Goal: Task Accomplishment & Management: Use online tool/utility

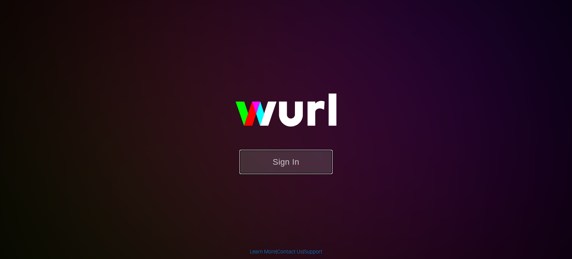
click at [295, 170] on button "Sign In" at bounding box center [286, 162] width 93 height 24
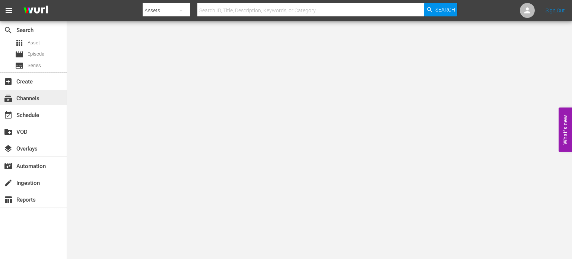
click at [31, 100] on div "subscriptions Channels" at bounding box center [21, 97] width 42 height 7
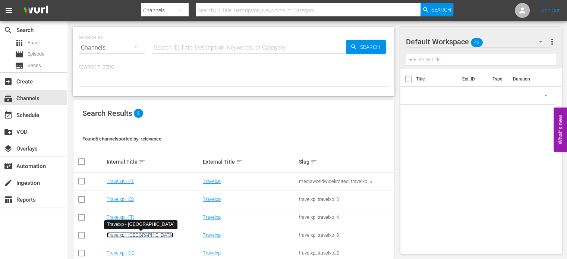
click at [127, 234] on link "Travelxp - [GEOGRAPHIC_DATA]" at bounding box center [140, 235] width 67 height 6
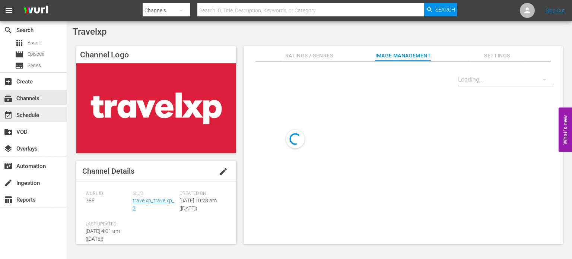
click at [35, 108] on div "event_available Schedule" at bounding box center [33, 114] width 67 height 15
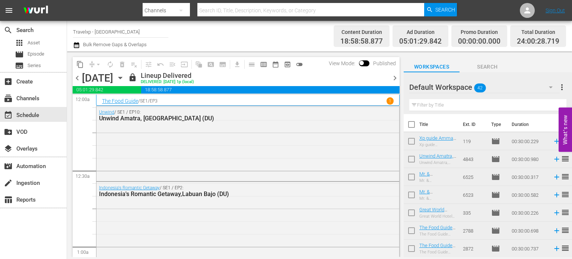
click at [397, 77] on span "chevron_right" at bounding box center [395, 77] width 9 height 9
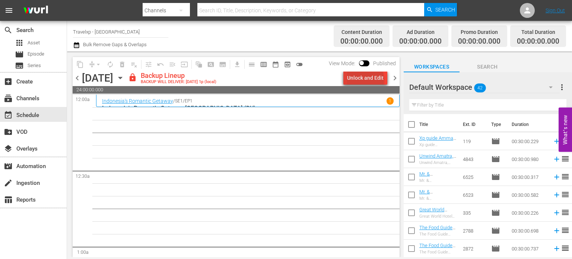
click at [367, 81] on div "Unlock and Edit" at bounding box center [365, 77] width 37 height 13
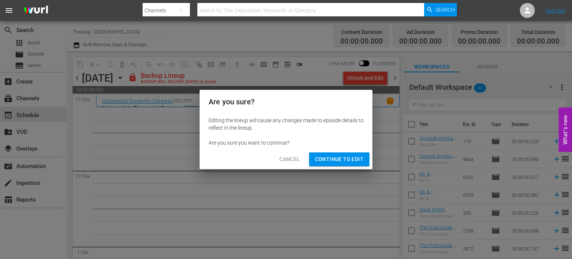
click at [346, 159] on span "Continue to Edit" at bounding box center [339, 159] width 48 height 9
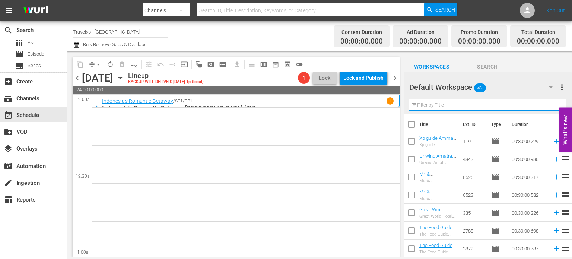
click at [437, 102] on input "text" at bounding box center [488, 105] width 157 height 12
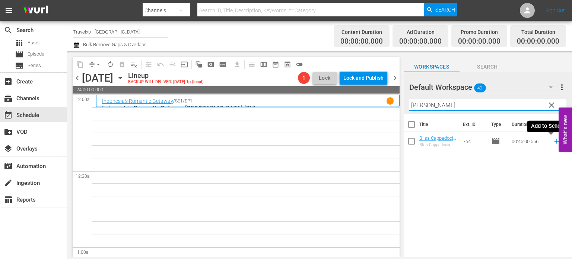
type input "cappa"
click at [555, 141] on icon at bounding box center [557, 141] width 5 height 5
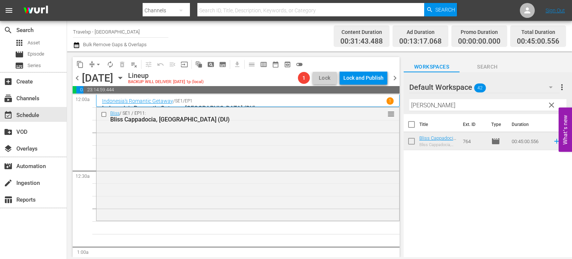
click at [550, 105] on span "clear" at bounding box center [551, 105] width 9 height 9
click at [550, 105] on input "cappa" at bounding box center [488, 105] width 157 height 12
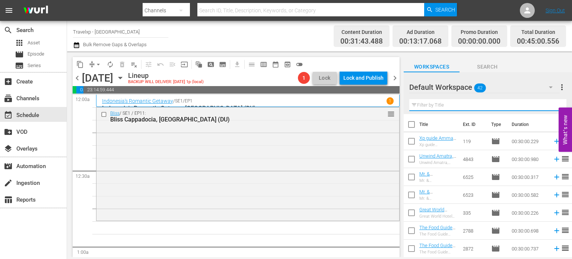
click at [550, 105] on input "text" at bounding box center [488, 105] width 157 height 12
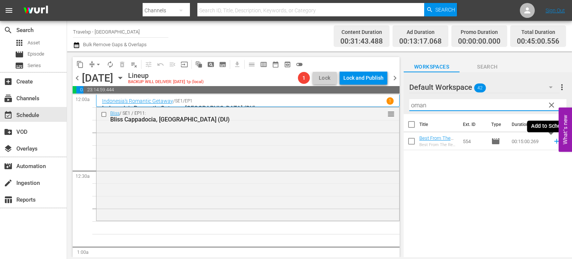
type input "oman"
click at [553, 140] on icon at bounding box center [557, 141] width 8 height 8
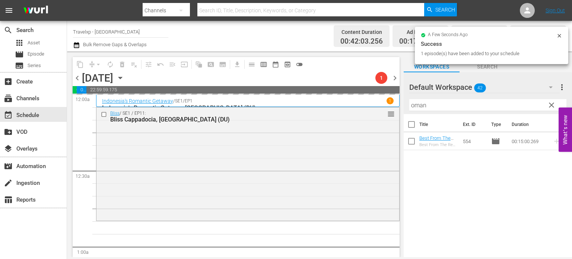
click at [555, 104] on span "clear" at bounding box center [551, 105] width 9 height 9
click at [555, 104] on input "oman" at bounding box center [488, 105] width 157 height 12
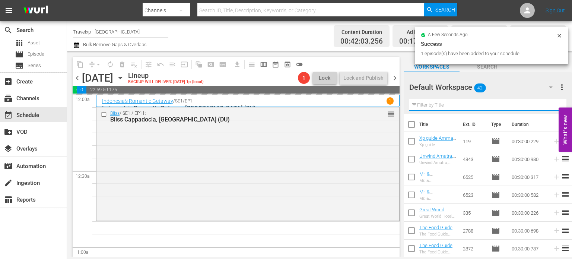
click at [555, 104] on input "text" at bounding box center [488, 105] width 157 height 12
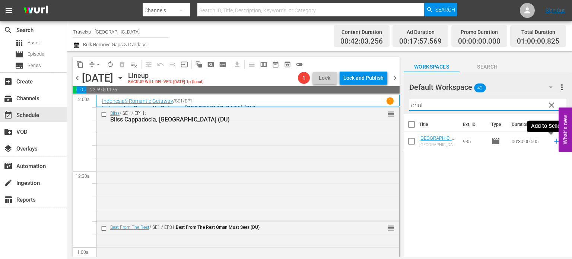
type input "oriol"
click at [553, 144] on icon at bounding box center [557, 141] width 8 height 8
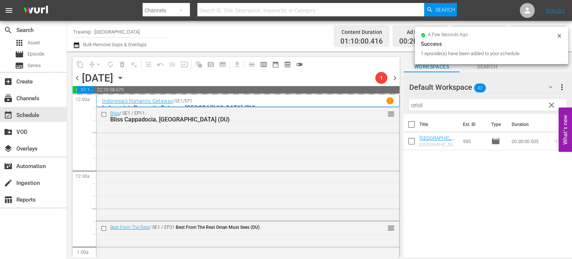
click at [554, 106] on span "clear" at bounding box center [551, 105] width 9 height 9
click at [554, 106] on input "oriol" at bounding box center [488, 105] width 157 height 12
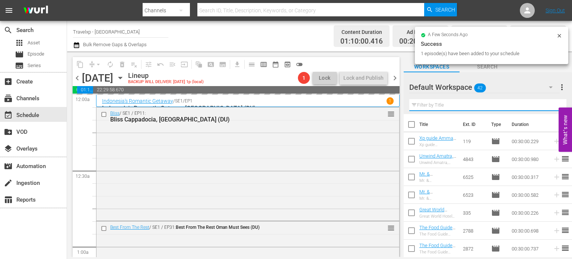
click at [554, 106] on input "text" at bounding box center [488, 105] width 157 height 12
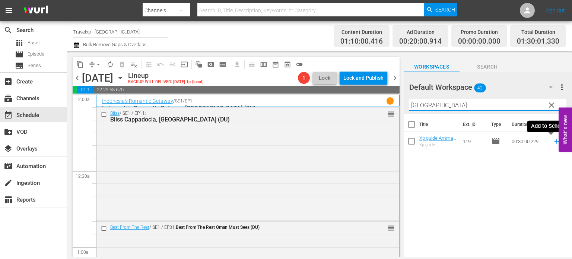
type input "amman"
click at [553, 142] on icon at bounding box center [557, 141] width 8 height 8
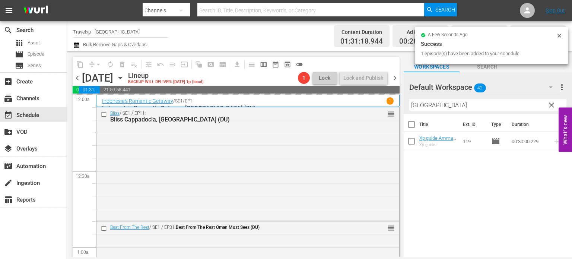
click at [554, 105] on span "clear" at bounding box center [551, 105] width 9 height 9
click at [554, 105] on input "amman" at bounding box center [488, 105] width 157 height 12
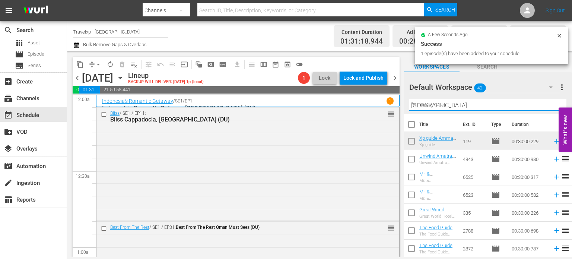
click at [554, 105] on input "amman" at bounding box center [488, 105] width 157 height 12
click at [554, 105] on input "text" at bounding box center [488, 105] width 157 height 12
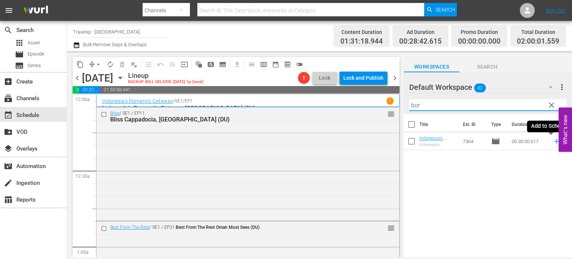
type input "bor"
click at [553, 142] on icon at bounding box center [557, 141] width 8 height 8
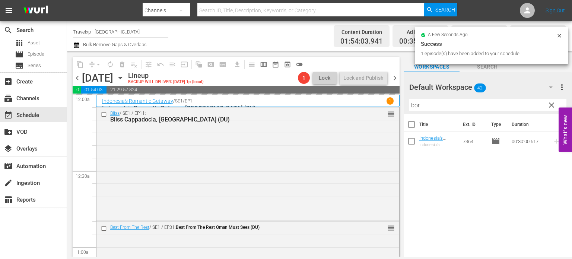
click at [551, 110] on span "clear" at bounding box center [551, 105] width 9 height 9
click at [551, 110] on input "bor" at bounding box center [488, 105] width 157 height 12
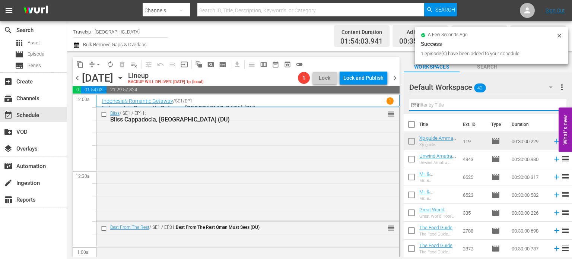
click at [551, 110] on input "bor" at bounding box center [488, 105] width 157 height 12
click at [551, 110] on input "text" at bounding box center [488, 105] width 157 height 12
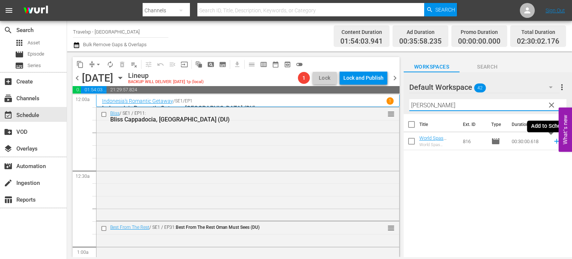
type input "kemp"
click at [553, 140] on icon at bounding box center [557, 141] width 8 height 8
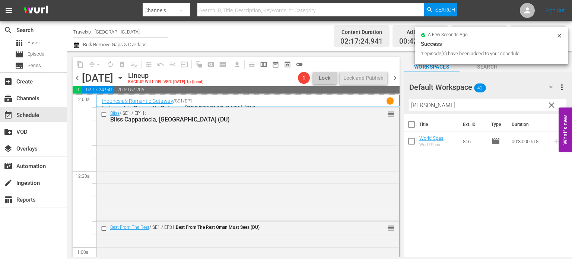
click at [549, 106] on span "clear" at bounding box center [551, 105] width 9 height 9
click at [549, 106] on input "kemp" at bounding box center [488, 105] width 157 height 12
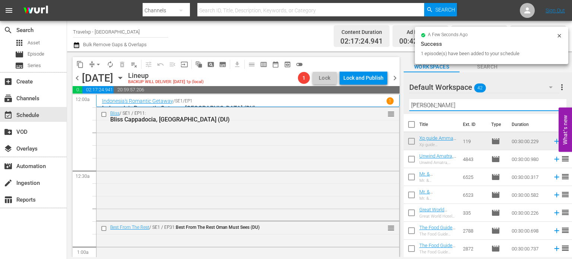
click at [549, 106] on input "kemp" at bounding box center [488, 105] width 157 height 12
click at [549, 106] on input "text" at bounding box center [488, 105] width 157 height 12
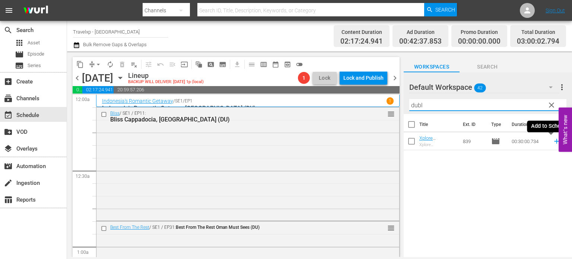
type input "dubl"
click at [555, 141] on icon at bounding box center [557, 141] width 5 height 5
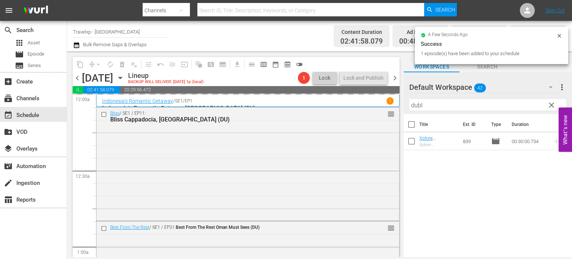
click at [553, 105] on span "clear" at bounding box center [551, 105] width 9 height 9
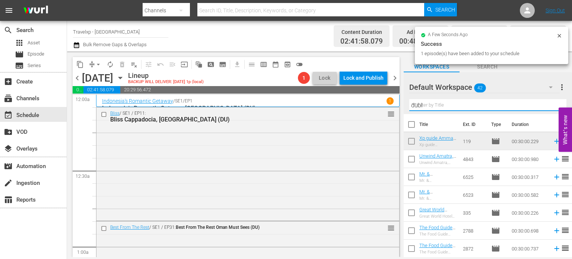
click at [553, 105] on input "dubl" at bounding box center [488, 105] width 157 height 12
click at [553, 105] on input "text" at bounding box center [488, 105] width 157 height 12
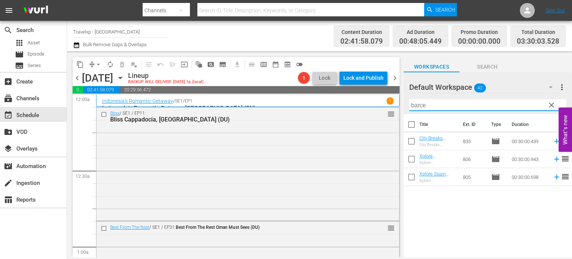
type input "barce"
click at [553, 177] on icon at bounding box center [557, 177] width 8 height 8
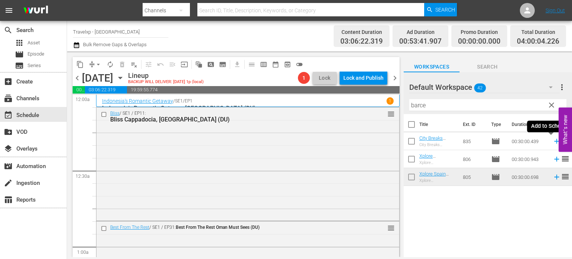
click at [553, 140] on icon at bounding box center [557, 141] width 8 height 8
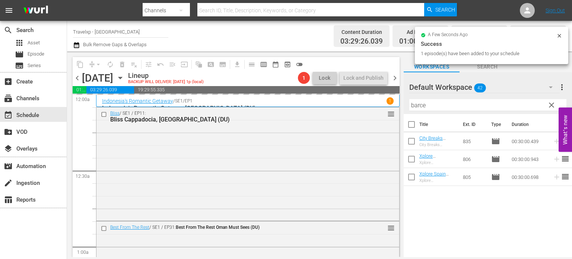
click at [549, 107] on span "clear" at bounding box center [551, 105] width 9 height 9
click at [549, 107] on input "barce" at bounding box center [488, 105] width 157 height 12
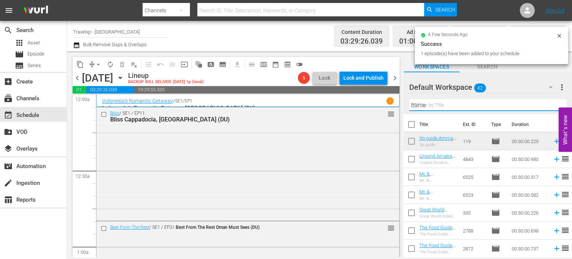
click at [549, 107] on input "barce" at bounding box center [488, 105] width 157 height 12
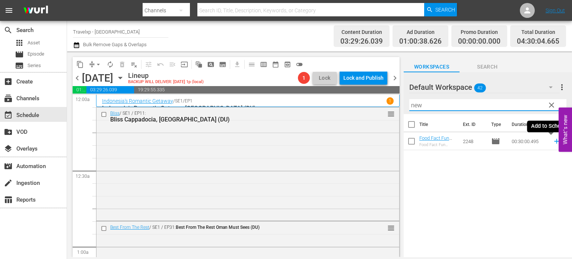
type input "new"
click at [553, 144] on icon at bounding box center [557, 141] width 8 height 8
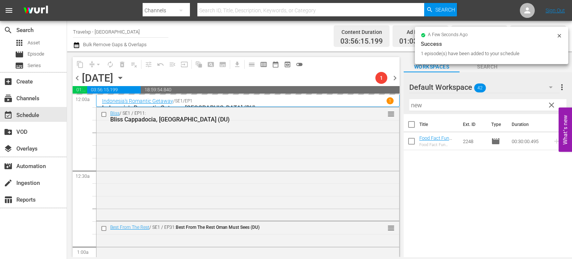
click at [550, 105] on span "clear" at bounding box center [551, 105] width 9 height 9
click at [550, 105] on input "new" at bounding box center [488, 105] width 157 height 12
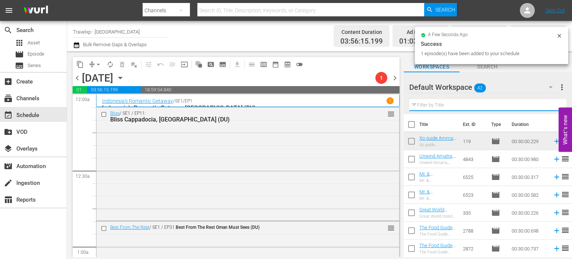
click at [550, 105] on input "text" at bounding box center [488, 105] width 157 height 12
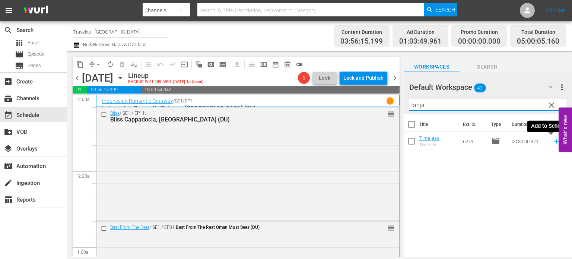
type input "tanja"
click at [555, 141] on icon at bounding box center [557, 141] width 5 height 5
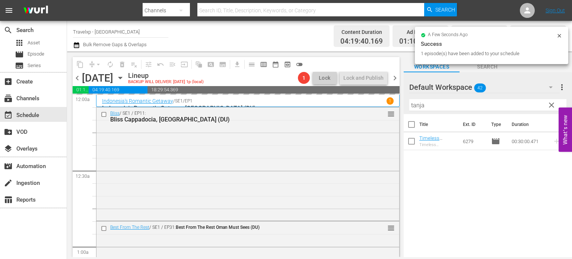
click at [550, 107] on span "clear" at bounding box center [551, 105] width 9 height 9
click at [550, 107] on input "tanja" at bounding box center [488, 105] width 157 height 12
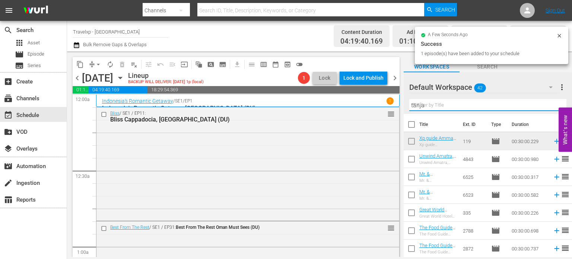
click at [550, 107] on input "tanja" at bounding box center [488, 105] width 157 height 12
click at [550, 107] on input "text" at bounding box center [488, 105] width 157 height 12
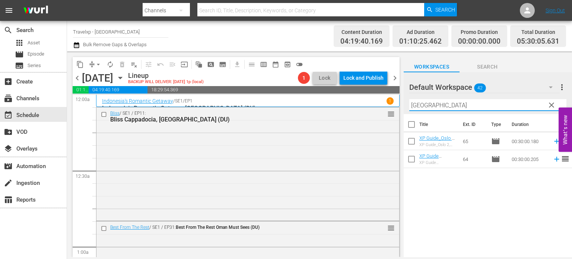
type input "oslo"
click at [553, 159] on icon at bounding box center [557, 159] width 8 height 8
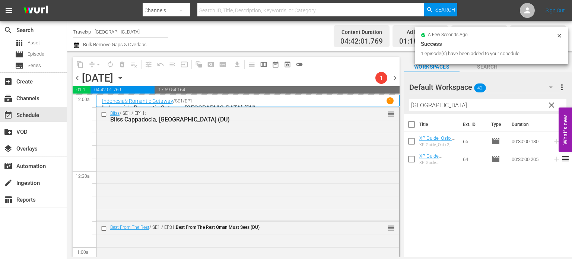
click at [550, 105] on span "clear" at bounding box center [551, 105] width 9 height 9
click at [550, 105] on input "oslo" at bounding box center [488, 105] width 157 height 12
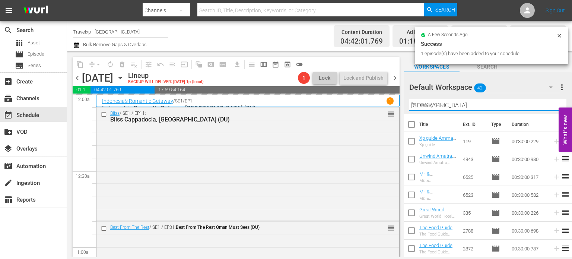
click at [550, 105] on input "oslo" at bounding box center [488, 105] width 157 height 12
click at [550, 105] on div "Default Workspace 42 Default more_vert Filter by Title" at bounding box center [488, 93] width 168 height 42
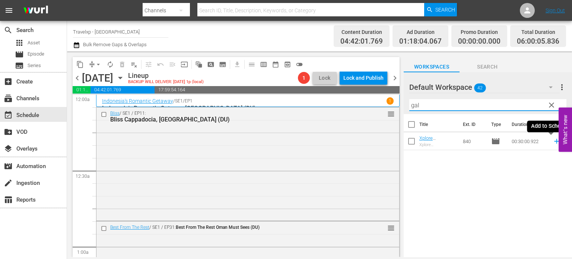
type input "gal"
click at [553, 142] on icon at bounding box center [557, 141] width 8 height 8
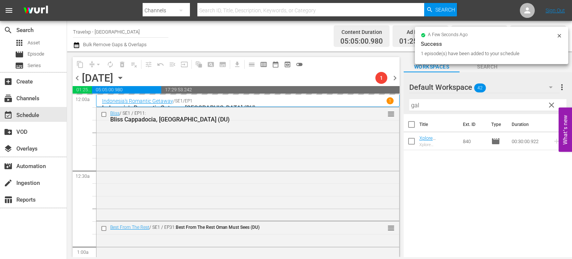
click at [548, 105] on span "clear" at bounding box center [551, 105] width 9 height 9
click at [548, 105] on input "gal" at bounding box center [488, 105] width 157 height 12
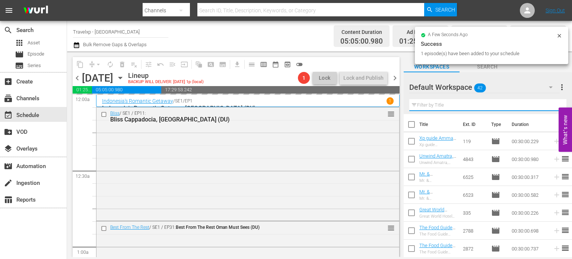
click at [548, 105] on input "text" at bounding box center [488, 105] width 157 height 12
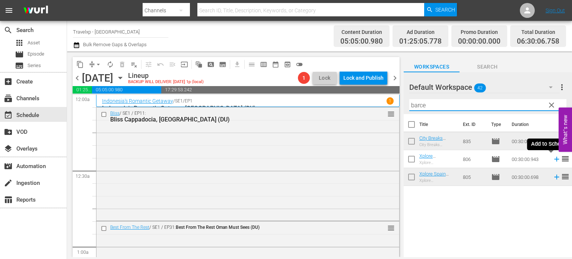
type input "barce"
click at [553, 161] on icon at bounding box center [557, 159] width 8 height 8
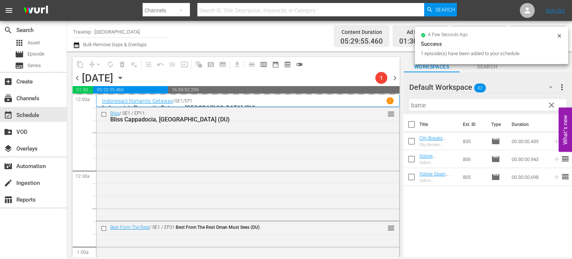
click at [550, 105] on span "clear" at bounding box center [551, 105] width 9 height 9
click at [550, 105] on input "barce" at bounding box center [488, 105] width 157 height 12
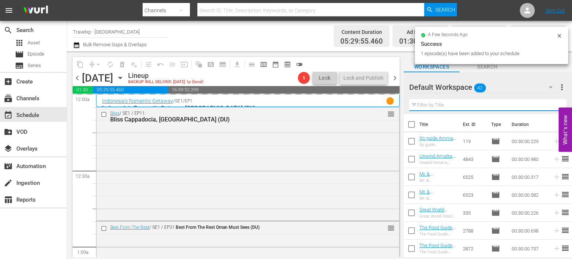
click at [550, 105] on input "text" at bounding box center [488, 105] width 157 height 12
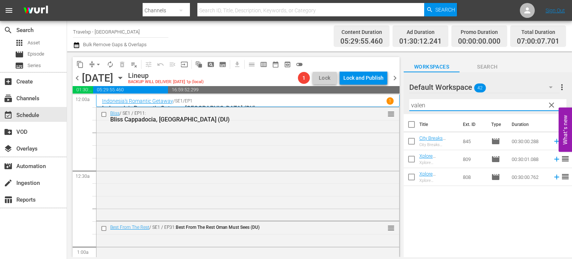
type input "valen"
click at [555, 141] on icon at bounding box center [557, 141] width 5 height 5
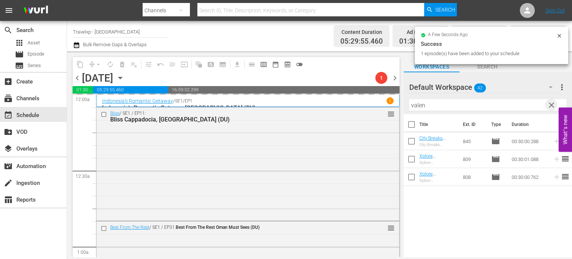
click at [549, 102] on span "clear" at bounding box center [551, 105] width 9 height 9
click at [549, 102] on input "valen" at bounding box center [488, 105] width 157 height 12
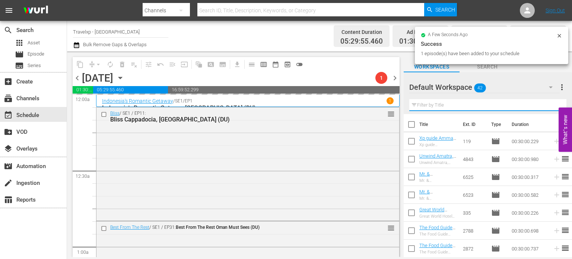
click at [549, 102] on input "text" at bounding box center [488, 105] width 157 height 12
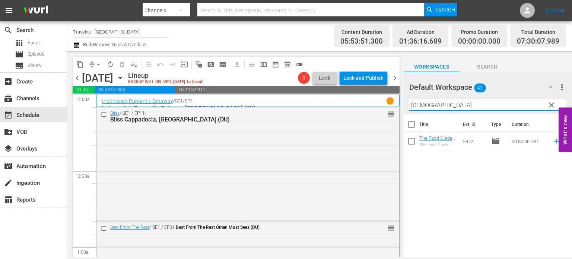
type input "buda"
click at [555, 141] on icon at bounding box center [557, 141] width 5 height 5
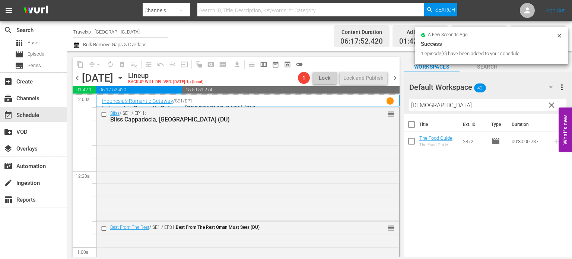
click at [554, 103] on span "clear" at bounding box center [551, 105] width 9 height 9
click at [554, 103] on input "buda" at bounding box center [488, 105] width 157 height 12
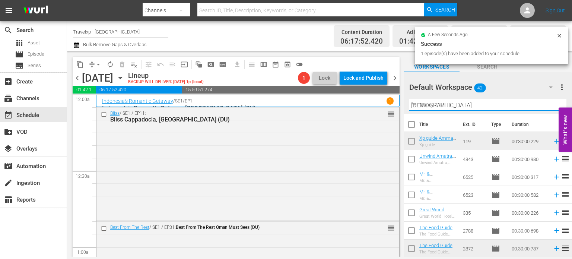
click at [554, 103] on input "buda" at bounding box center [488, 105] width 157 height 12
click at [554, 103] on input "text" at bounding box center [488, 105] width 157 height 12
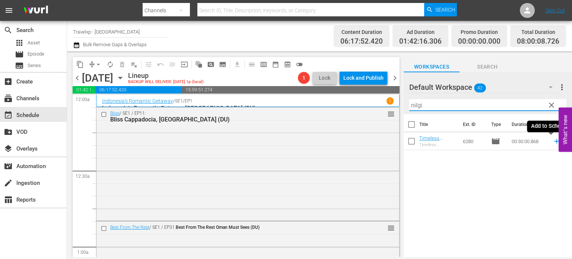
type input "nilgi"
click at [553, 142] on icon at bounding box center [557, 141] width 8 height 8
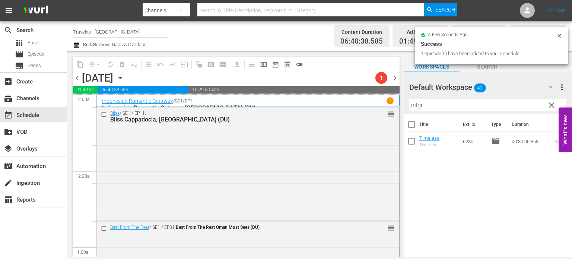
click at [551, 106] on span "clear" at bounding box center [551, 105] width 9 height 9
click at [551, 106] on input "nilgi" at bounding box center [488, 105] width 157 height 12
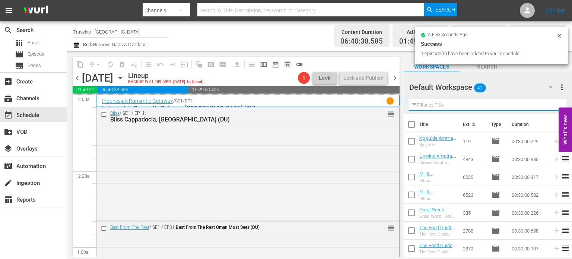
click at [551, 106] on input "text" at bounding box center [488, 105] width 157 height 12
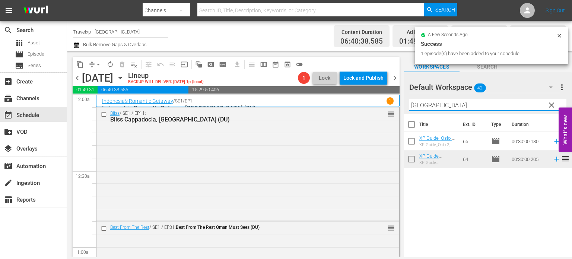
type input "oslo"
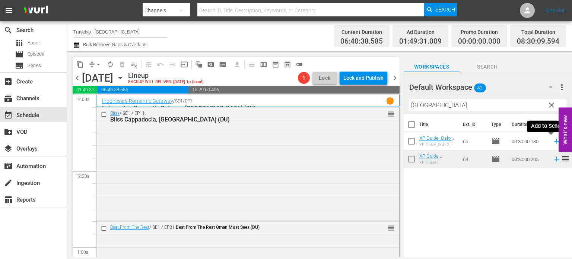
click at [553, 140] on icon at bounding box center [557, 141] width 8 height 8
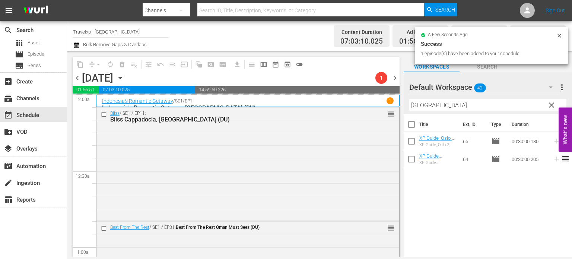
click at [555, 105] on span "clear" at bounding box center [551, 105] width 9 height 9
click at [555, 105] on input "oslo" at bounding box center [488, 105] width 157 height 12
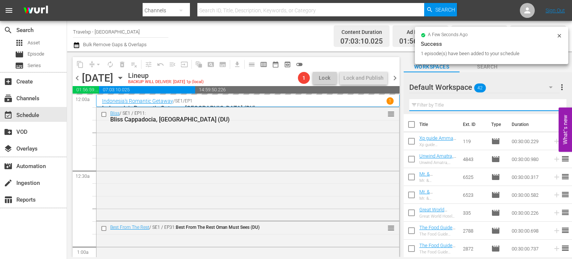
click at [555, 105] on input "text" at bounding box center [488, 105] width 157 height 12
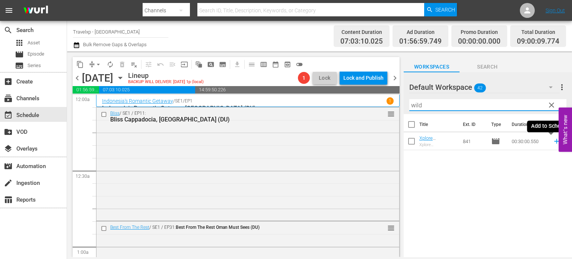
type input "wild"
click at [555, 139] on icon at bounding box center [557, 141] width 8 height 8
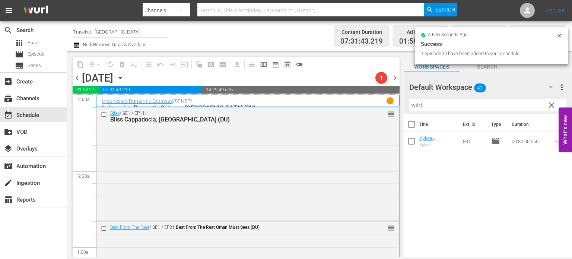
click at [552, 107] on span "clear" at bounding box center [551, 105] width 9 height 9
click at [552, 107] on input "wild" at bounding box center [488, 105] width 157 height 12
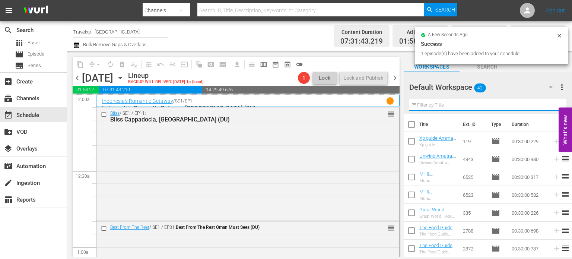
click at [552, 107] on input "text" at bounding box center [488, 105] width 157 height 12
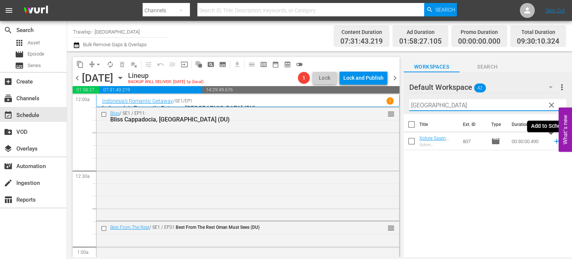
type input "madrid"
click at [555, 141] on icon at bounding box center [557, 141] width 5 height 5
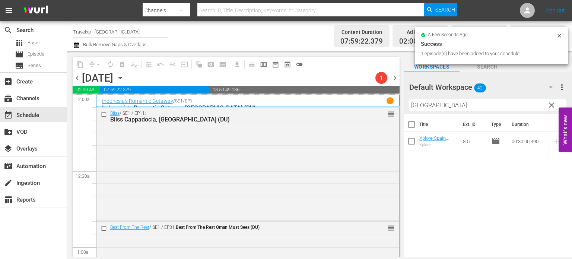
click at [553, 104] on span "clear" at bounding box center [551, 105] width 9 height 9
click at [553, 104] on input "madrid" at bounding box center [488, 105] width 157 height 12
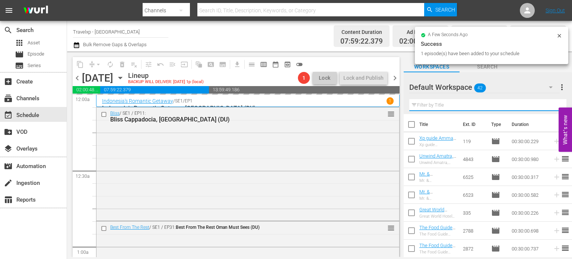
click at [553, 104] on input "text" at bounding box center [488, 105] width 157 height 12
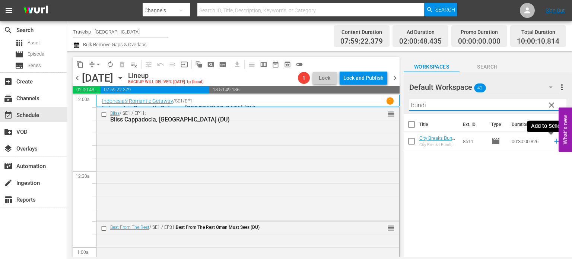
type input "bundi"
click at [555, 141] on icon at bounding box center [557, 141] width 5 height 5
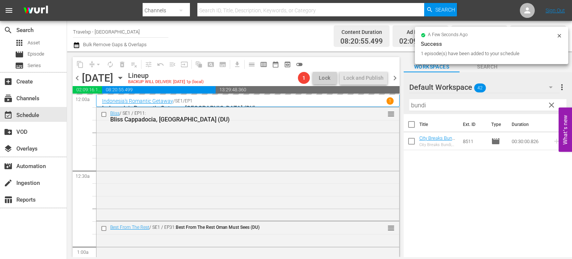
click at [550, 102] on span "clear" at bounding box center [551, 105] width 9 height 9
click at [550, 102] on input "bundi" at bounding box center [488, 105] width 157 height 12
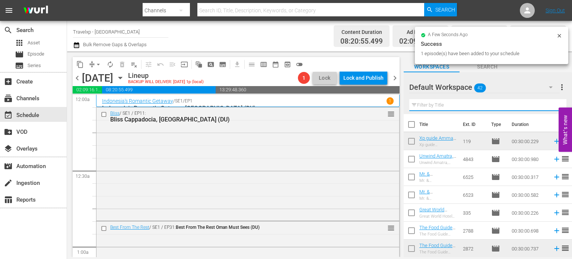
click at [550, 102] on input "text" at bounding box center [488, 105] width 157 height 12
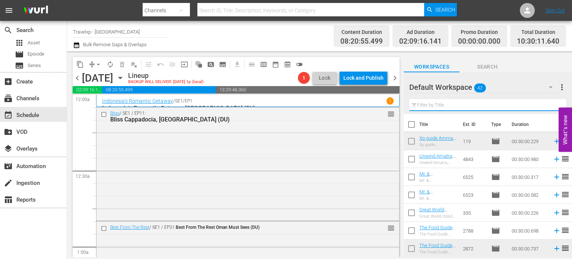
click at [550, 102] on input "text" at bounding box center [488, 105] width 157 height 12
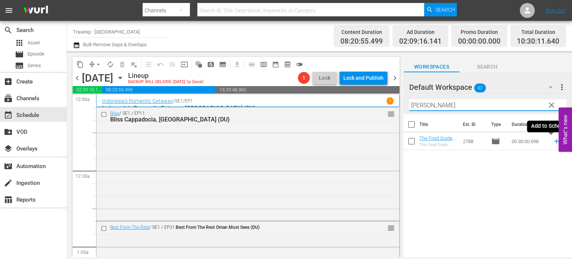
type input "salz"
click at [555, 141] on icon at bounding box center [557, 141] width 5 height 5
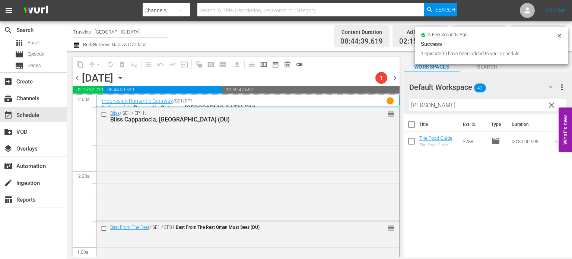
click at [552, 105] on span "clear" at bounding box center [551, 105] width 9 height 9
click at [552, 105] on input "salz" at bounding box center [488, 105] width 157 height 12
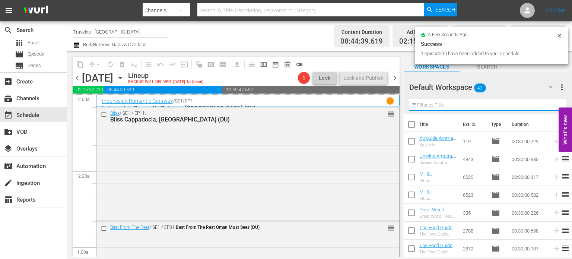
click at [552, 105] on input "text" at bounding box center [488, 105] width 157 height 12
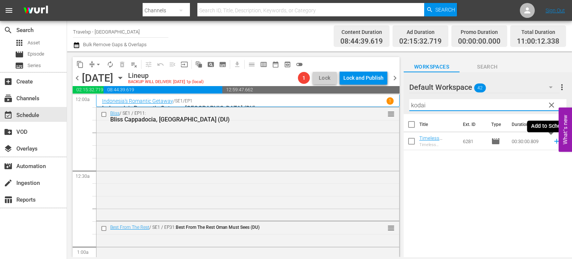
type input "kodai"
click at [555, 141] on icon at bounding box center [557, 141] width 5 height 5
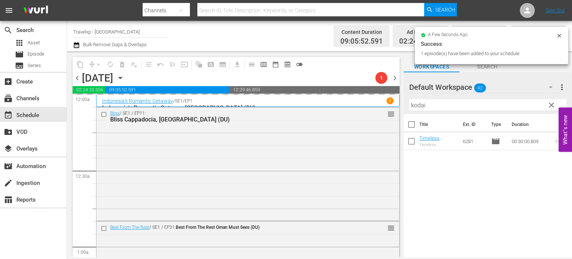
click at [550, 104] on span "clear" at bounding box center [551, 105] width 9 height 9
click at [550, 104] on input "kodai" at bounding box center [488, 105] width 157 height 12
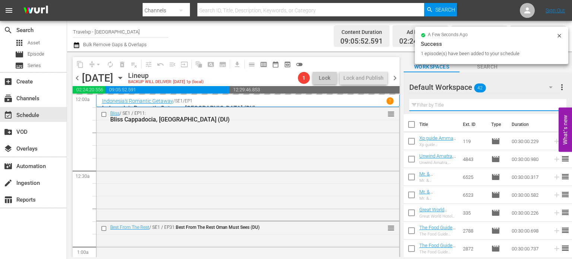
click at [550, 104] on input "text" at bounding box center [488, 105] width 157 height 12
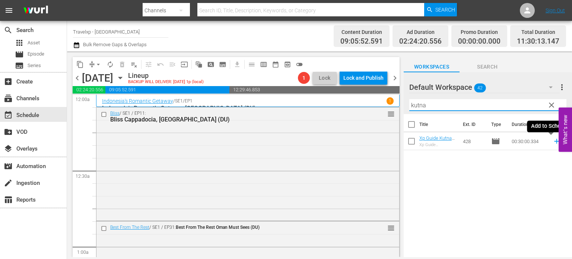
type input "kutna"
click at [553, 144] on icon at bounding box center [557, 141] width 8 height 8
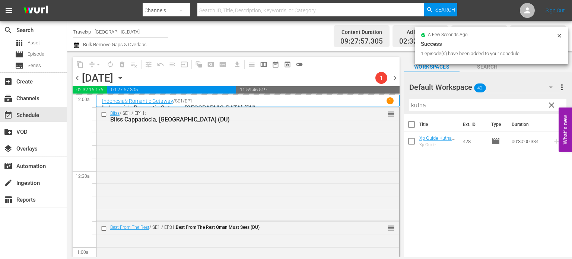
click at [553, 103] on span "clear" at bounding box center [551, 105] width 9 height 9
click at [553, 103] on input "kutna" at bounding box center [488, 105] width 157 height 12
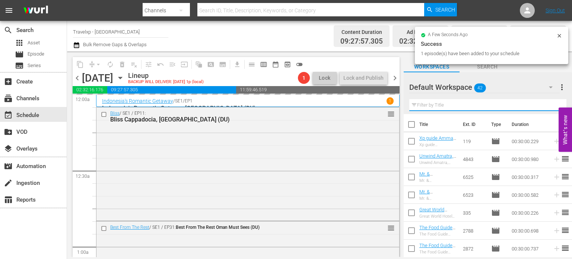
click at [553, 103] on input "text" at bounding box center [488, 105] width 157 height 12
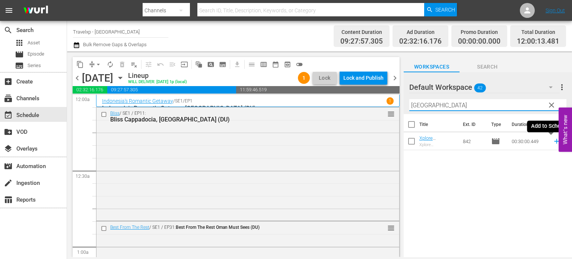
type input "belfast"
click at [553, 140] on icon at bounding box center [557, 141] width 8 height 8
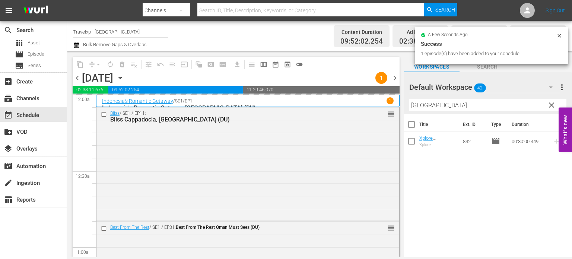
click at [552, 104] on span "clear" at bounding box center [551, 105] width 9 height 9
click at [552, 104] on input "belfast" at bounding box center [488, 105] width 157 height 12
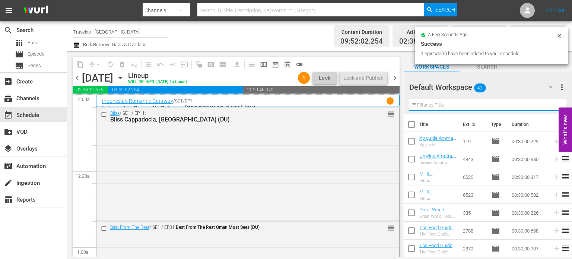
click at [552, 104] on input "text" at bounding box center [488, 105] width 157 height 12
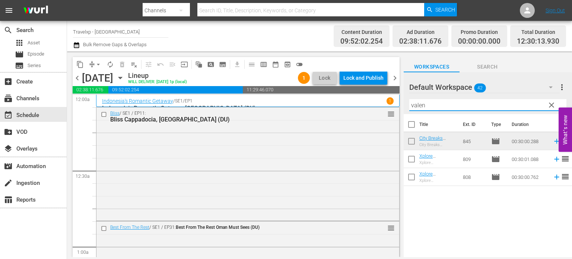
type input "valen"
click at [553, 179] on icon at bounding box center [557, 177] width 8 height 8
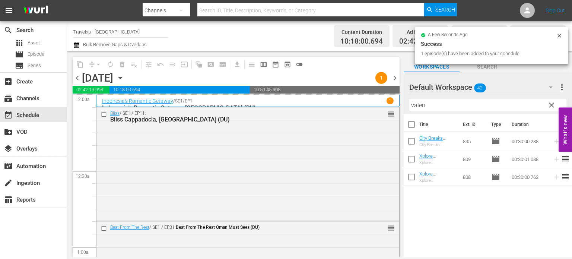
click at [550, 104] on span "clear" at bounding box center [551, 105] width 9 height 9
click at [550, 104] on input "valen" at bounding box center [488, 105] width 157 height 12
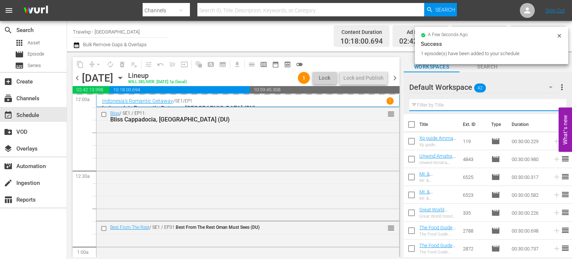
click at [550, 104] on input "valen" at bounding box center [488, 105] width 157 height 12
click at [550, 104] on input "text" at bounding box center [488, 105] width 157 height 12
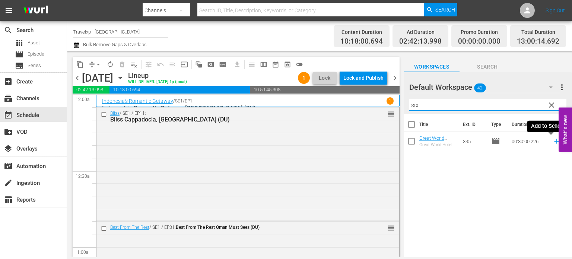
type input "six"
click at [555, 141] on icon at bounding box center [557, 141] width 5 height 5
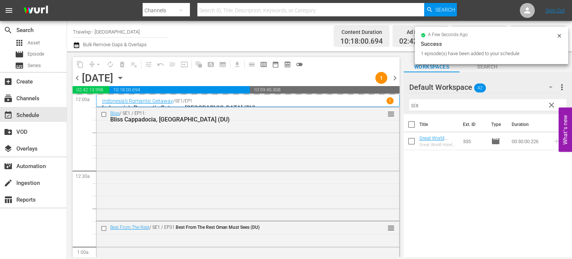
click at [554, 105] on span "clear" at bounding box center [551, 105] width 9 height 9
click at [554, 105] on input "six" at bounding box center [488, 105] width 157 height 12
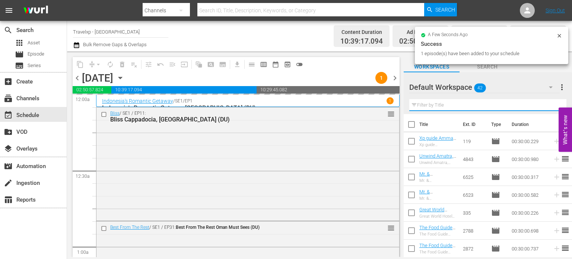
click at [554, 105] on input "text" at bounding box center [488, 105] width 157 height 12
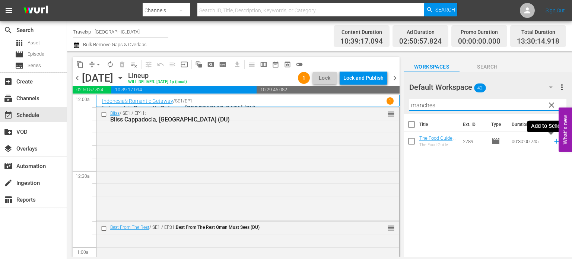
type input "manches"
click at [555, 142] on icon at bounding box center [557, 141] width 5 height 5
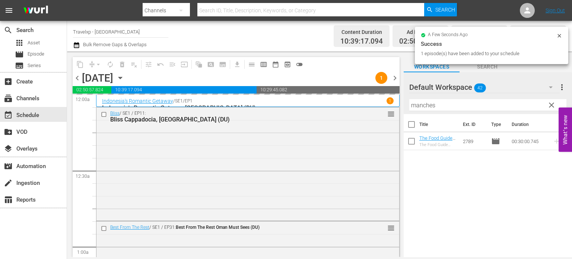
click at [555, 107] on span "clear" at bounding box center [551, 105] width 9 height 9
click at [555, 107] on input "manches" at bounding box center [488, 105] width 157 height 12
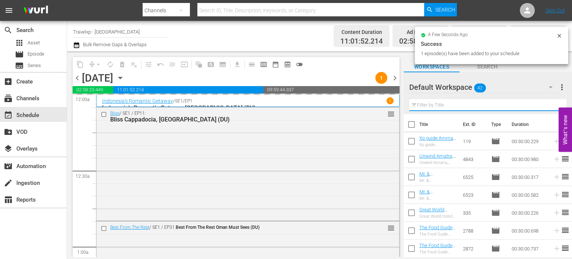
click at [555, 107] on input "text" at bounding box center [488, 105] width 157 height 12
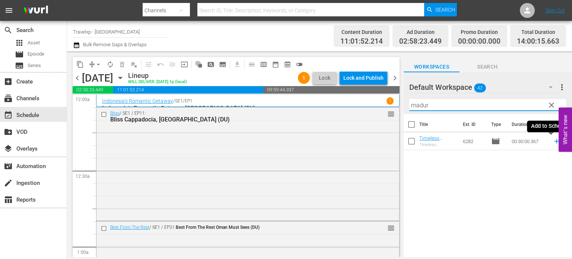
type input "madur"
click at [553, 142] on icon at bounding box center [557, 141] width 8 height 8
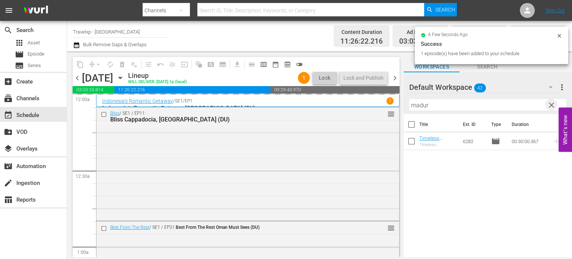
click at [555, 108] on span "clear" at bounding box center [551, 105] width 9 height 9
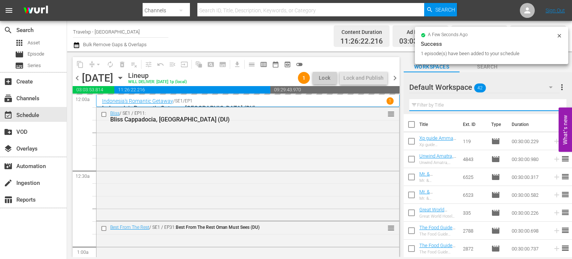
click at [555, 108] on input "text" at bounding box center [488, 105] width 157 height 12
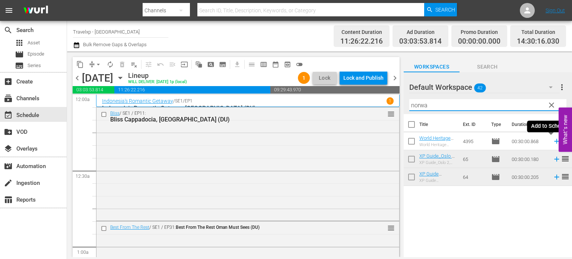
type input "norwa"
click at [553, 142] on icon at bounding box center [557, 141] width 8 height 8
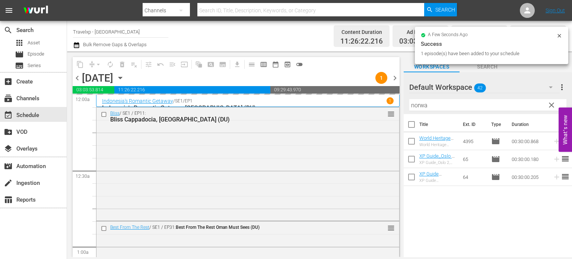
click at [553, 104] on span "clear" at bounding box center [551, 105] width 9 height 9
click at [553, 104] on input "norwa" at bounding box center [488, 105] width 157 height 12
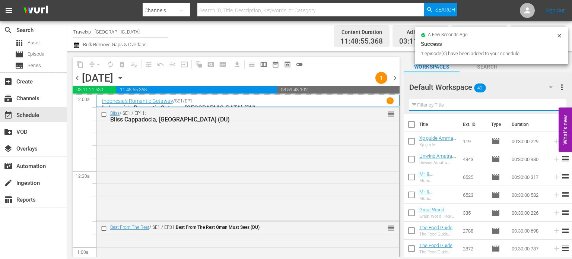
click at [553, 104] on input "text" at bounding box center [488, 105] width 157 height 12
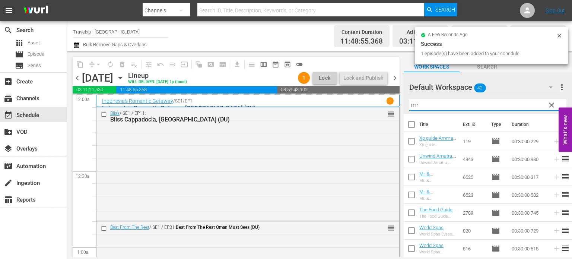
type input "mr"
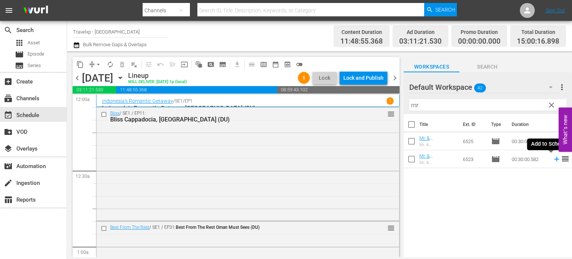
click at [555, 159] on icon at bounding box center [557, 159] width 5 height 5
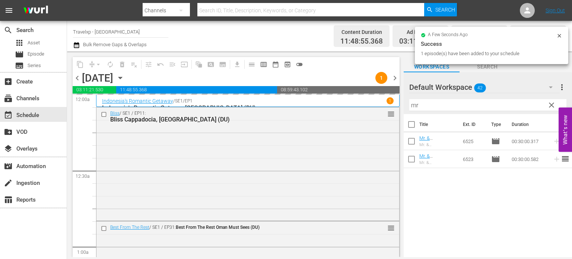
click at [555, 104] on span "clear" at bounding box center [551, 105] width 9 height 9
click at [555, 104] on input "mr" at bounding box center [488, 105] width 157 height 12
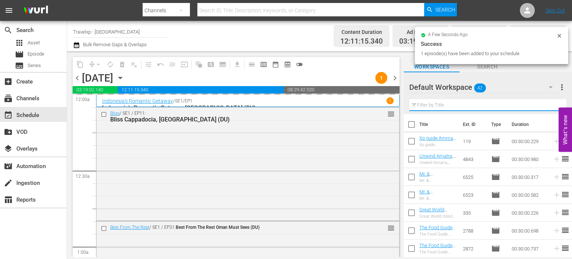
click at [555, 104] on input "text" at bounding box center [488, 105] width 157 height 12
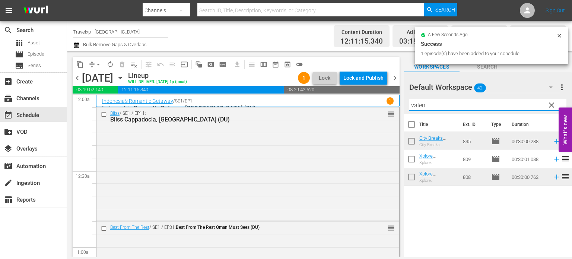
type input "valen"
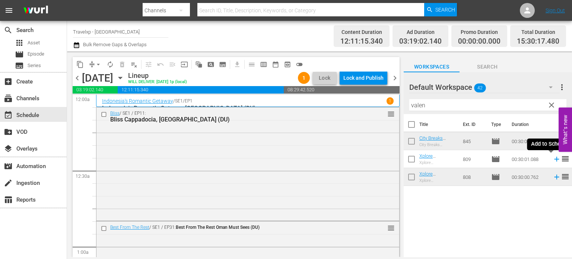
click at [555, 158] on icon at bounding box center [557, 159] width 5 height 5
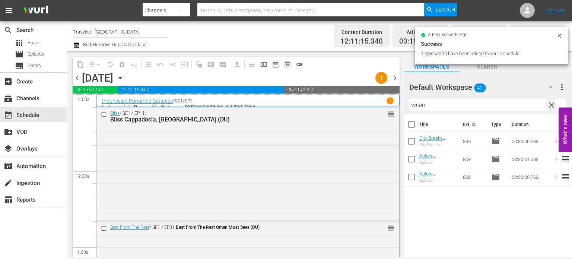
click at [553, 106] on span "clear" at bounding box center [551, 105] width 9 height 9
click at [553, 106] on input "valen" at bounding box center [488, 105] width 157 height 12
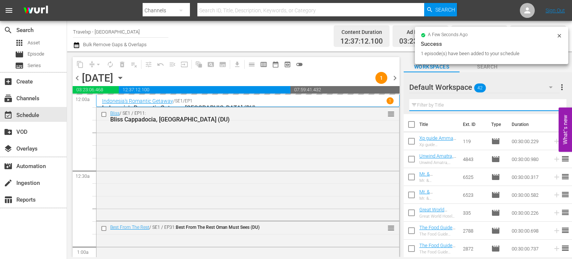
click at [553, 106] on input "text" at bounding box center [488, 105] width 157 height 12
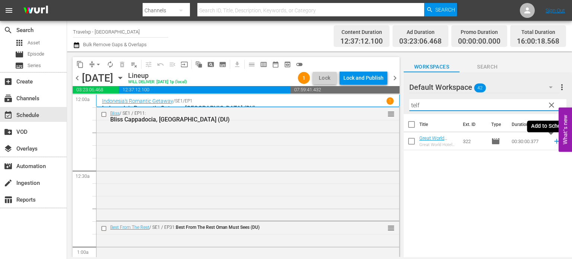
type input "telf"
click at [553, 142] on icon at bounding box center [557, 141] width 8 height 8
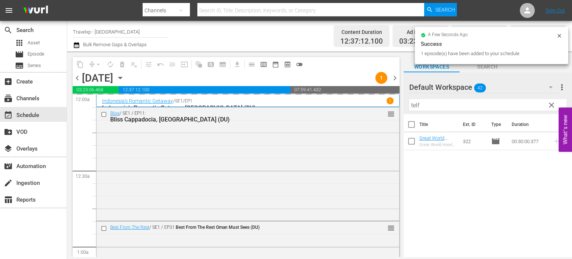
click at [555, 104] on span "clear" at bounding box center [551, 105] width 9 height 9
click at [555, 104] on input "telf" at bounding box center [488, 105] width 157 height 12
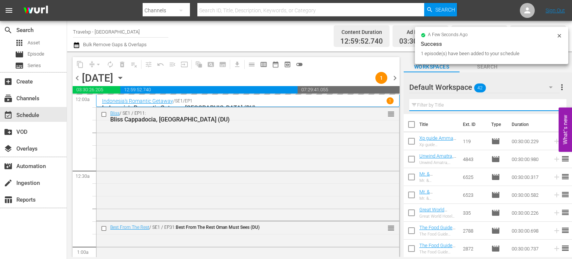
click at [555, 104] on input "text" at bounding box center [488, 105] width 157 height 12
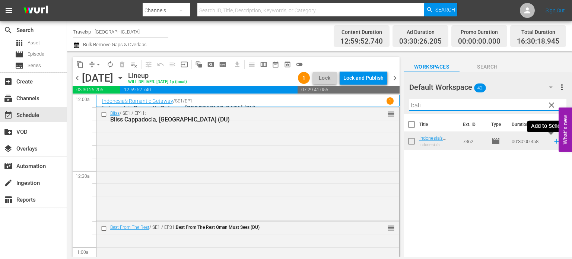
type input "bali"
click at [555, 141] on icon at bounding box center [557, 141] width 5 height 5
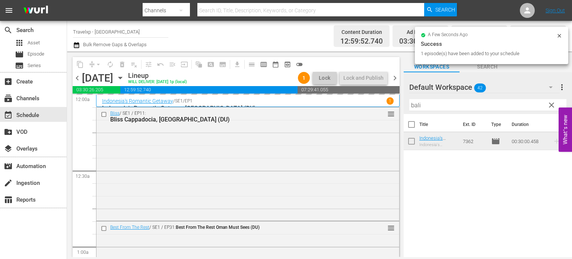
click at [551, 107] on span "clear" at bounding box center [551, 105] width 9 height 9
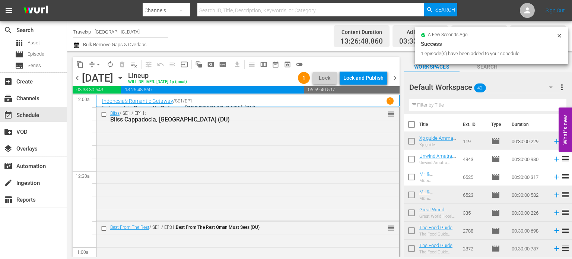
click at [551, 107] on input "text" at bounding box center [488, 105] width 157 height 12
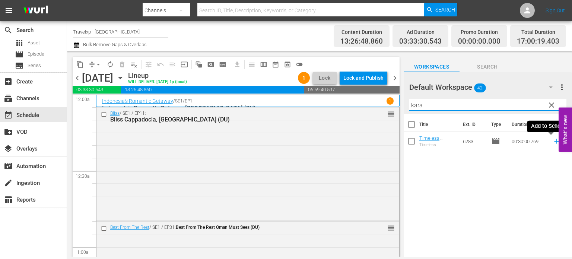
type input "kara"
click at [555, 141] on icon at bounding box center [557, 141] width 5 height 5
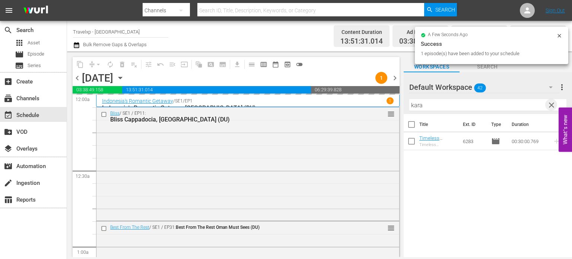
click at [552, 106] on span "clear" at bounding box center [551, 105] width 9 height 9
click at [552, 106] on input "kara" at bounding box center [488, 105] width 157 height 12
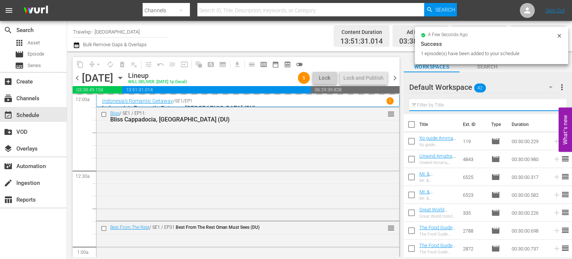
click at [552, 106] on input "text" at bounding box center [488, 105] width 157 height 12
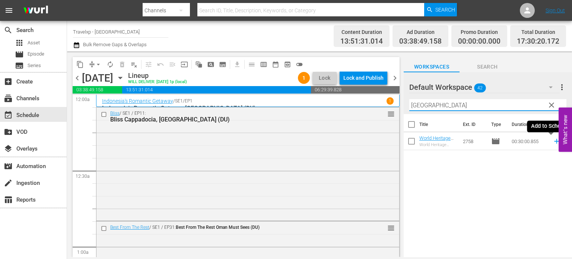
type input "[GEOGRAPHIC_DATA]"
click at [553, 143] on icon at bounding box center [557, 141] width 8 height 8
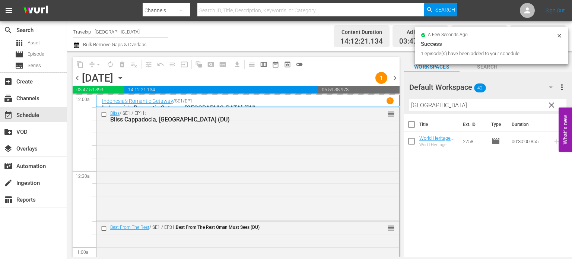
click at [552, 104] on span "clear" at bounding box center [551, 105] width 9 height 9
click at [552, 104] on input "[GEOGRAPHIC_DATA]" at bounding box center [488, 105] width 157 height 12
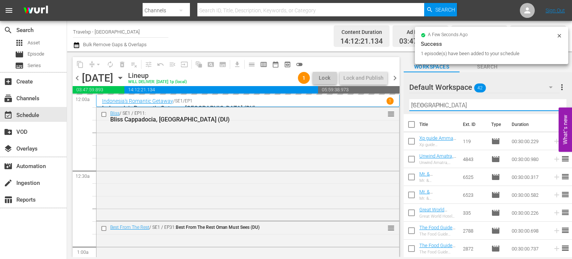
click at [552, 104] on input "[GEOGRAPHIC_DATA]" at bounding box center [488, 105] width 157 height 12
click at [552, 104] on input "text" at bounding box center [488, 105] width 157 height 12
drag, startPoint x: 552, startPoint y: 104, endPoint x: 516, endPoint y: 177, distance: 81.5
click at [552, 104] on input "text" at bounding box center [488, 105] width 157 height 12
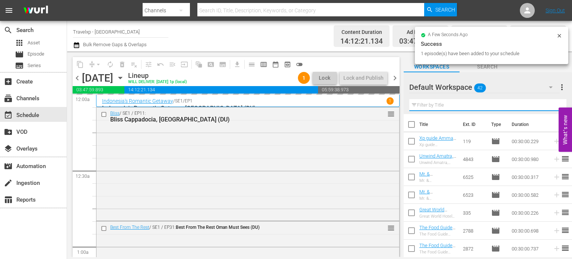
click at [552, 104] on input "text" at bounding box center [488, 105] width 157 height 12
type input "mr"
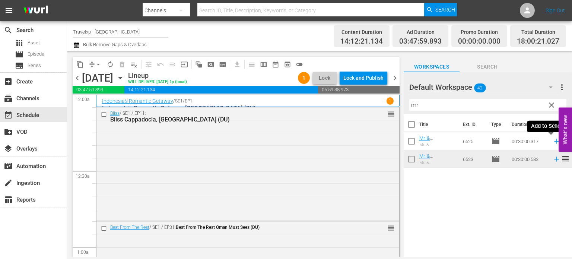
click at [555, 143] on icon at bounding box center [557, 141] width 5 height 5
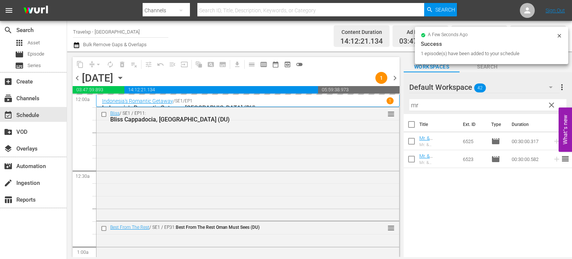
click at [552, 104] on span "clear" at bounding box center [551, 105] width 9 height 9
click at [552, 104] on input "mr" at bounding box center [488, 105] width 157 height 12
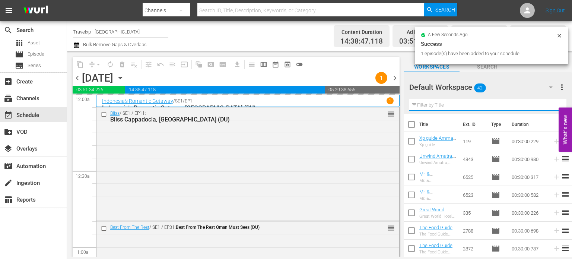
click at [552, 104] on input "text" at bounding box center [488, 105] width 157 height 12
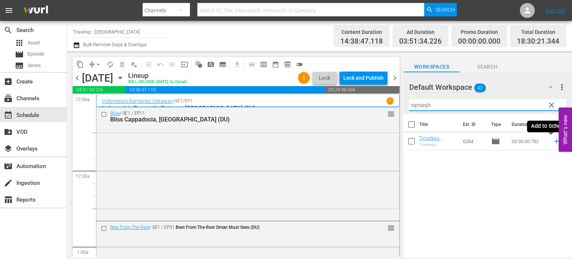
type input "ramesh"
click at [555, 141] on icon at bounding box center [557, 141] width 5 height 5
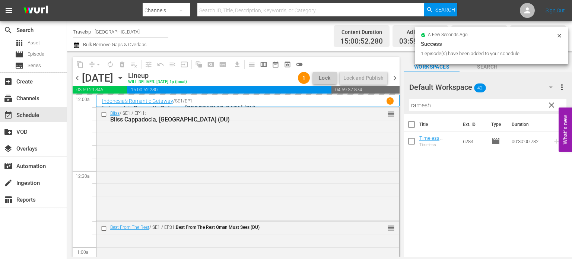
click at [553, 107] on span "clear" at bounding box center [551, 105] width 9 height 9
click at [553, 107] on input "ramesh" at bounding box center [488, 105] width 157 height 12
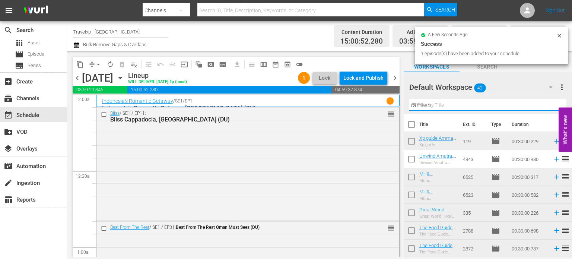
click at [553, 107] on input "ramesh" at bounding box center [488, 105] width 157 height 12
click at [553, 107] on input "text" at bounding box center [488, 105] width 157 height 12
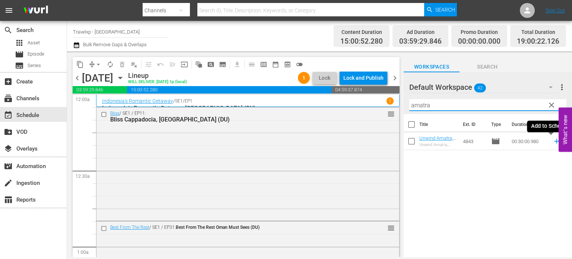
type input "amatra"
click at [555, 141] on icon at bounding box center [557, 141] width 5 height 5
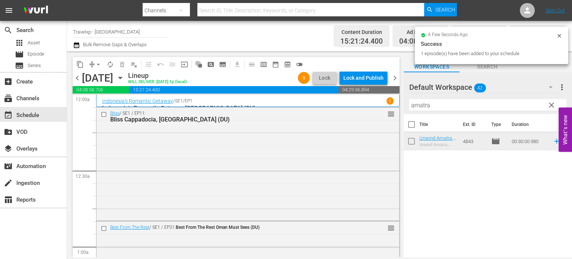
click at [552, 105] on span "clear" at bounding box center [551, 105] width 9 height 9
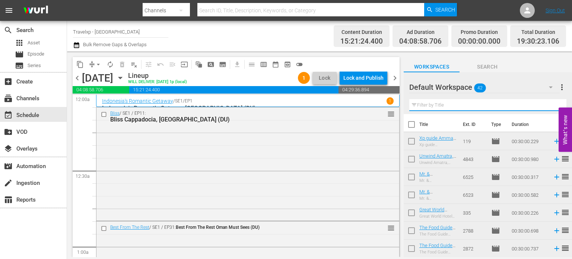
click at [552, 105] on input "text" at bounding box center [488, 105] width 157 height 12
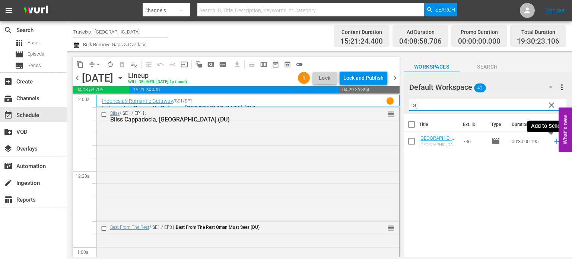
type input "taj"
click at [555, 143] on icon at bounding box center [557, 141] width 5 height 5
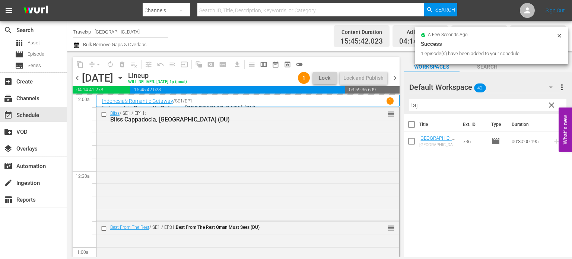
click at [551, 102] on span "clear" at bounding box center [551, 105] width 9 height 9
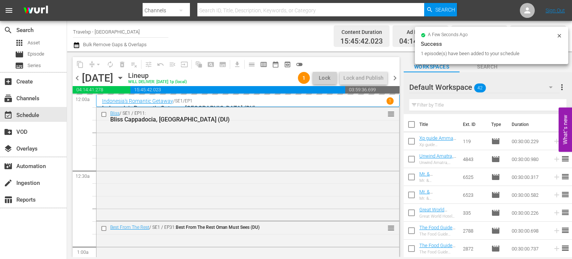
click at [551, 102] on input "text" at bounding box center [488, 105] width 157 height 12
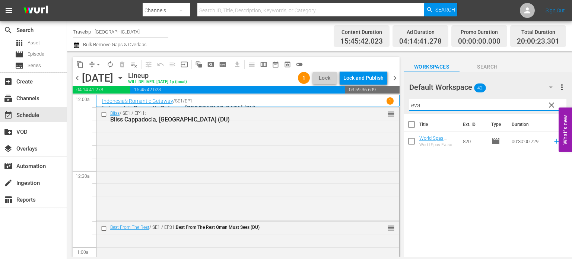
type input "eva"
click at [555, 140] on icon at bounding box center [557, 141] width 5 height 5
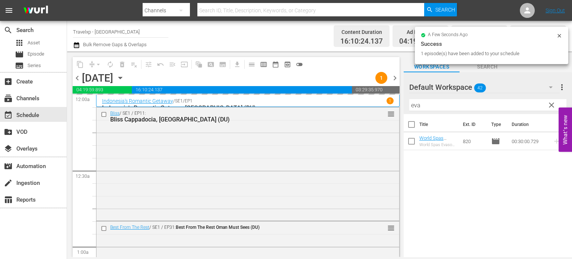
click at [552, 104] on span "clear" at bounding box center [551, 105] width 9 height 9
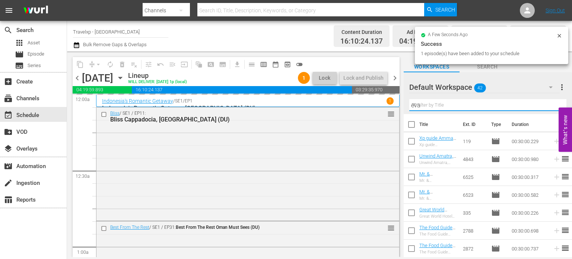
click at [552, 104] on input "eva" at bounding box center [488, 105] width 157 height 12
click at [552, 104] on input "text" at bounding box center [488, 105] width 157 height 12
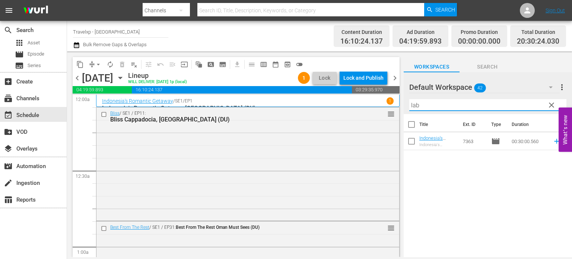
type input "lab"
click at [555, 141] on icon at bounding box center [557, 141] width 5 height 5
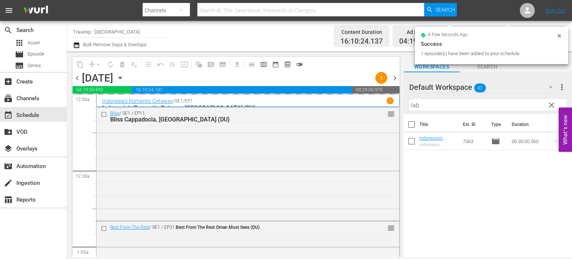
click at [553, 106] on span "clear" at bounding box center [551, 105] width 9 height 9
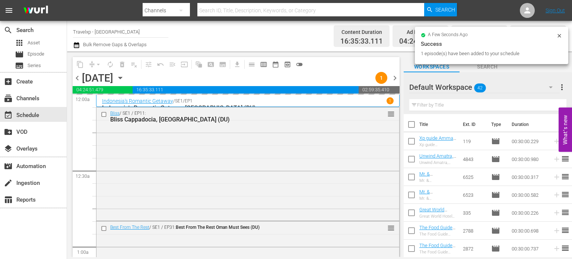
click at [553, 106] on input "text" at bounding box center [488, 105] width 157 height 12
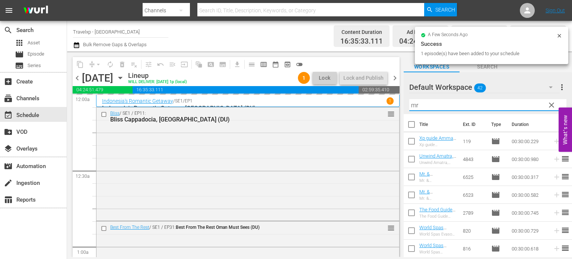
type input "mr"
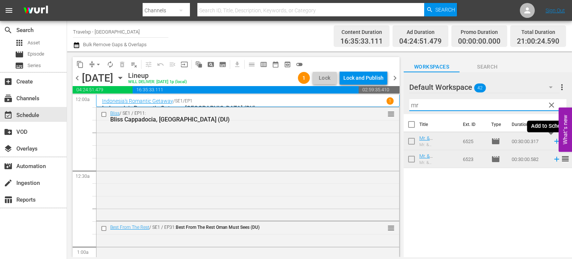
click at [553, 141] on icon at bounding box center [557, 141] width 8 height 8
click at [551, 107] on span "clear" at bounding box center [551, 105] width 9 height 9
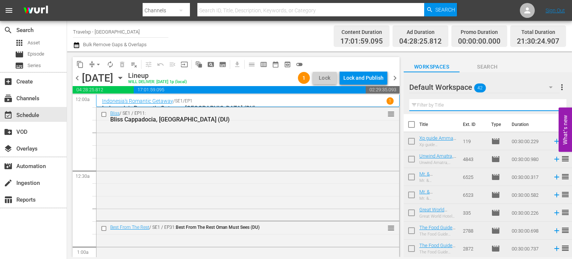
click at [551, 107] on input "text" at bounding box center [488, 105] width 157 height 12
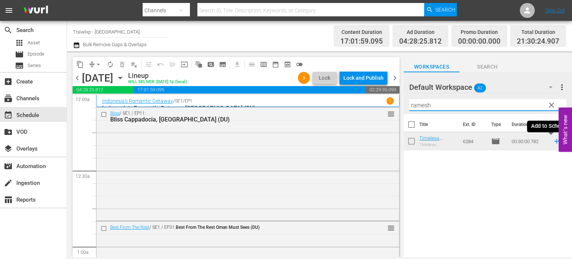
type input "ramesh"
click at [553, 143] on icon at bounding box center [557, 141] width 8 height 8
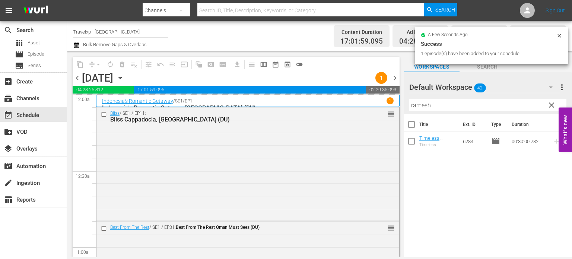
click at [550, 104] on span "clear" at bounding box center [551, 105] width 9 height 9
click at [550, 104] on input "ramesh" at bounding box center [488, 105] width 157 height 12
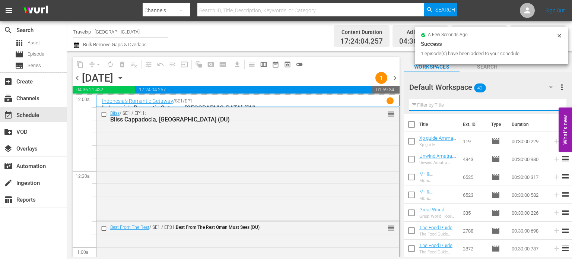
click at [550, 104] on input "text" at bounding box center [488, 105] width 157 height 12
click at [550, 104] on div "Default Workspace 42 Default more_vert Filter by Title" at bounding box center [488, 93] width 168 height 42
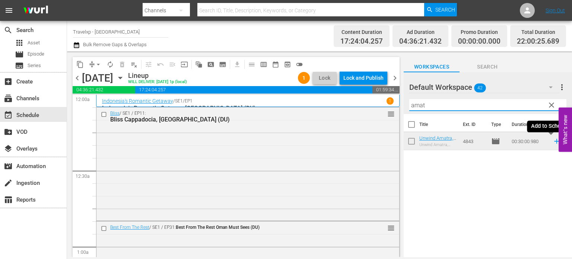
type input "amat"
click at [553, 143] on icon at bounding box center [557, 141] width 8 height 8
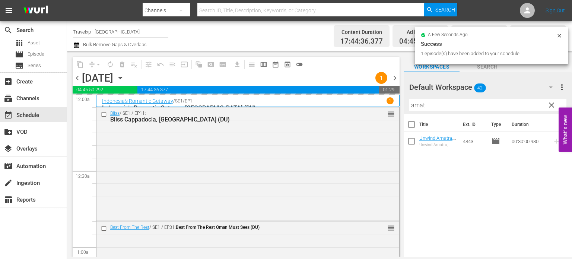
click at [552, 105] on span "clear" at bounding box center [551, 105] width 9 height 9
click at [552, 105] on input "amat" at bounding box center [488, 105] width 157 height 12
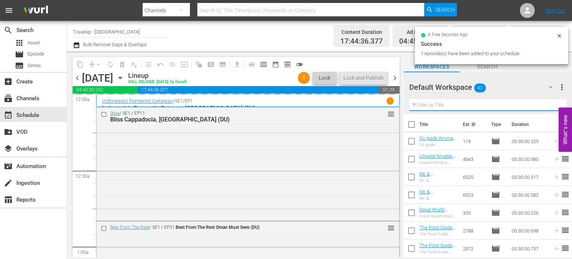
click at [552, 105] on input "text" at bounding box center [488, 105] width 157 height 12
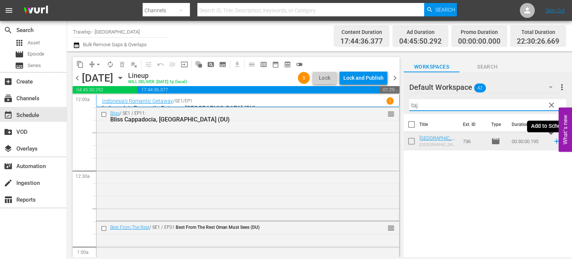
type input "taj"
click at [553, 143] on icon at bounding box center [557, 141] width 8 height 8
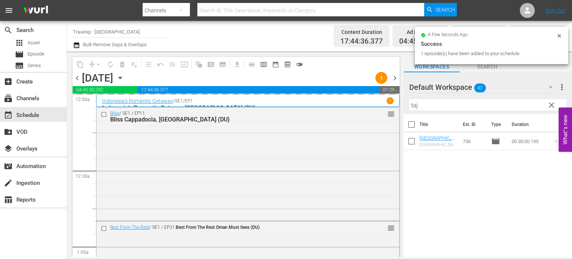
click at [554, 107] on span "clear" at bounding box center [551, 105] width 9 height 9
click at [554, 107] on input "taj" at bounding box center [488, 105] width 157 height 12
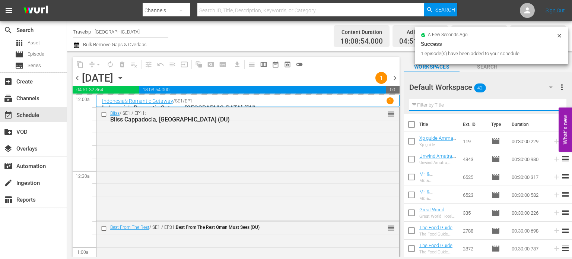
click at [554, 107] on input "text" at bounding box center [488, 105] width 157 height 12
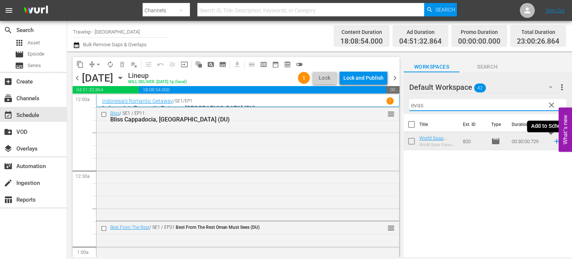
type input "evas"
click at [553, 140] on icon at bounding box center [557, 141] width 8 height 8
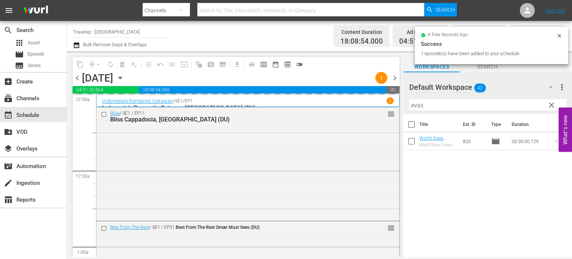
click at [555, 106] on span "clear" at bounding box center [551, 105] width 9 height 9
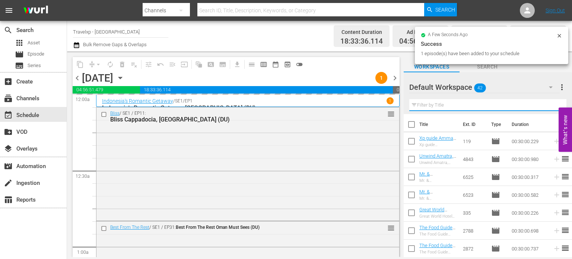
click at [555, 106] on input "text" at bounding box center [488, 105] width 157 height 12
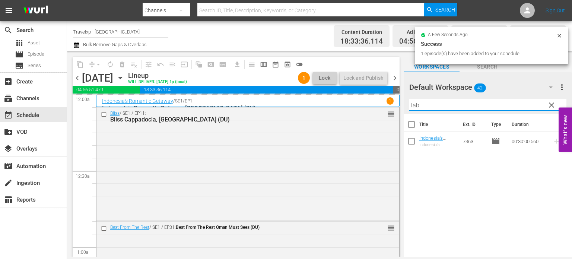
type input "lab"
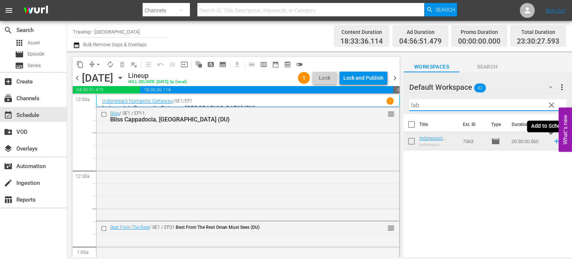
click at [553, 141] on icon at bounding box center [557, 141] width 8 height 8
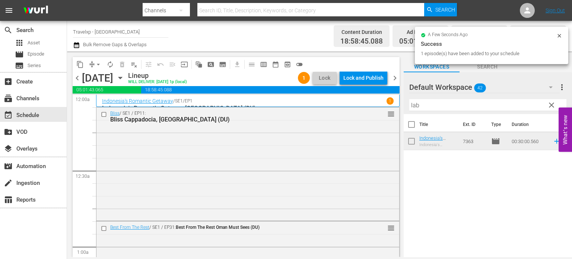
scroll to position [3487, 0]
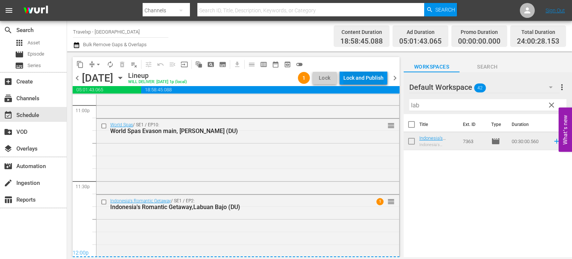
click at [358, 80] on div "Lock and Publish" at bounding box center [364, 77] width 40 height 13
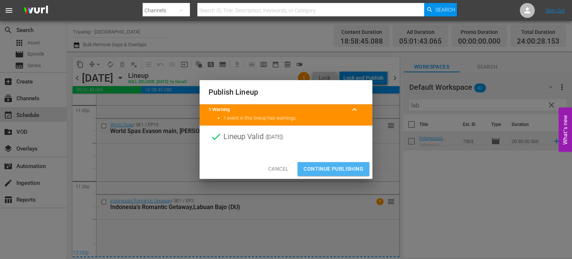
click at [332, 170] on span "Continue Publishing" at bounding box center [334, 168] width 60 height 9
